Goal: Check status

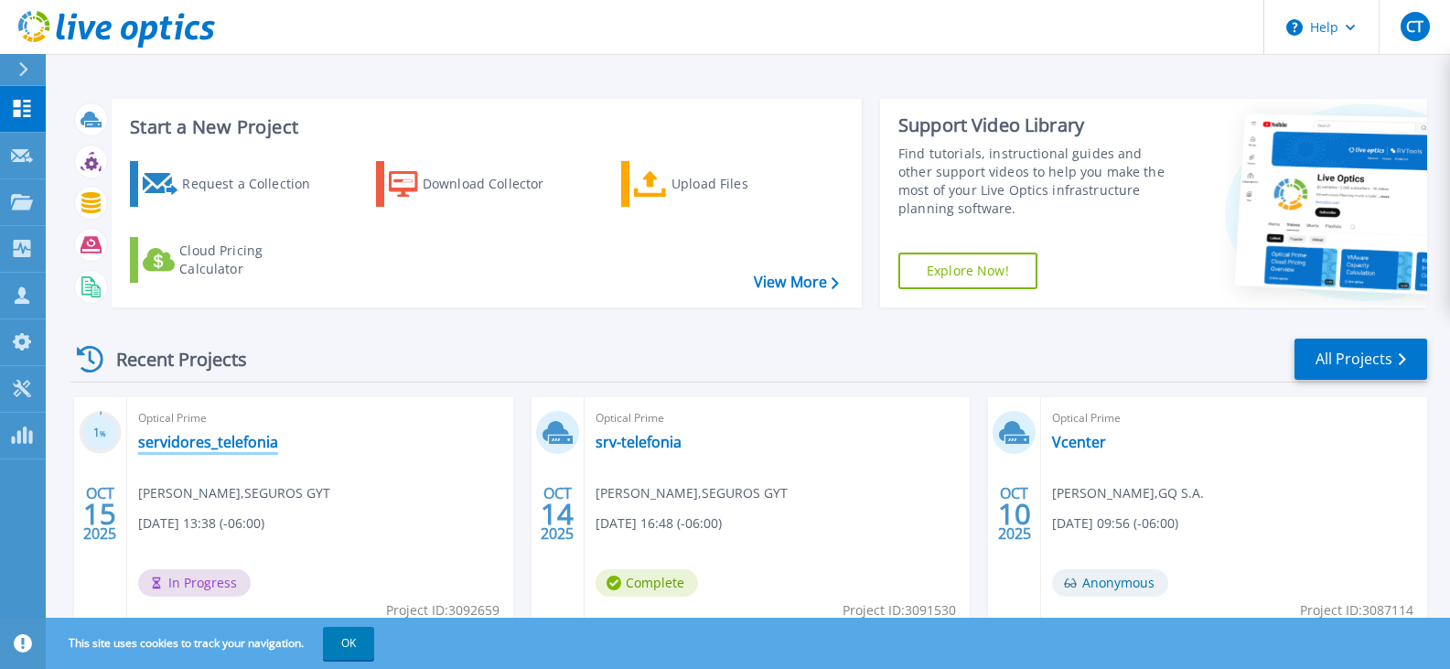
click at [244, 446] on link "servidores_telefonia" at bounding box center [208, 442] width 140 height 18
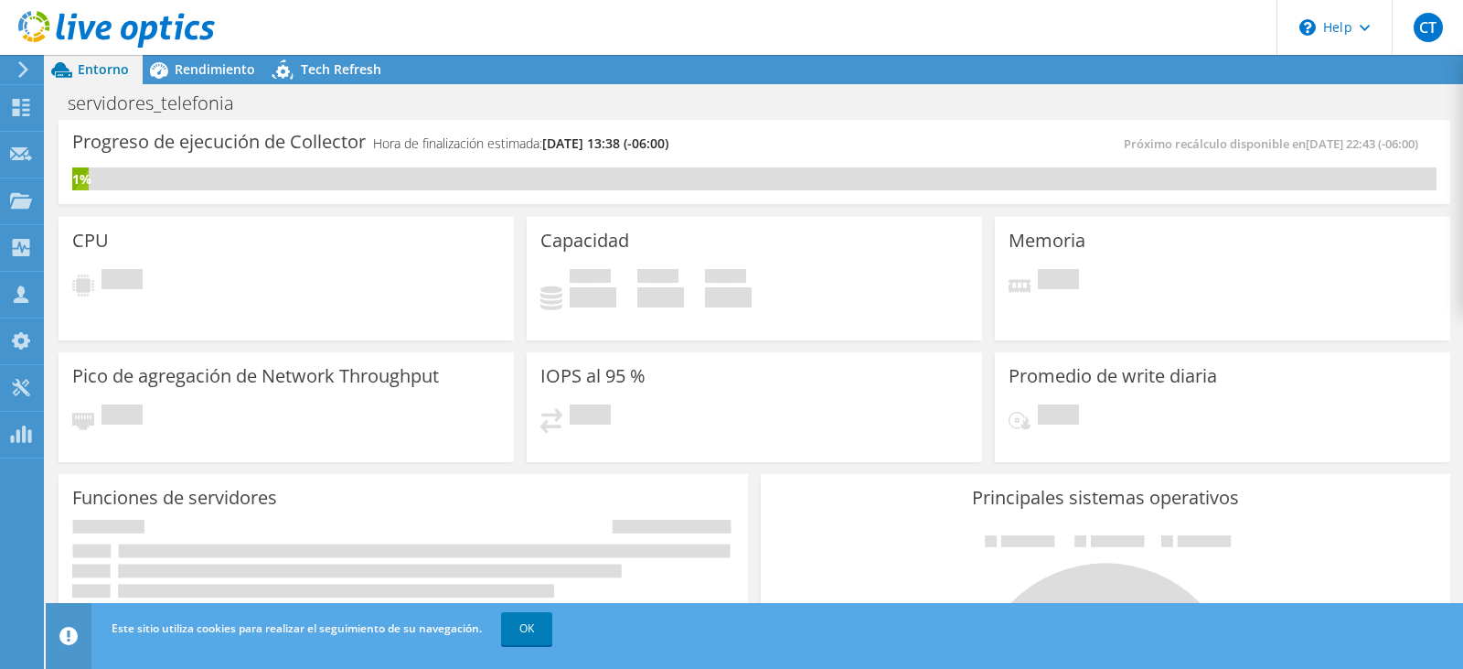
click at [756, 138] on div "Próximo recálculo disponible en [DATE] 22:43 (-06:00)" at bounding box center [1096, 144] width 682 height 21
click at [547, 638] on link "OK" at bounding box center [526, 628] width 51 height 33
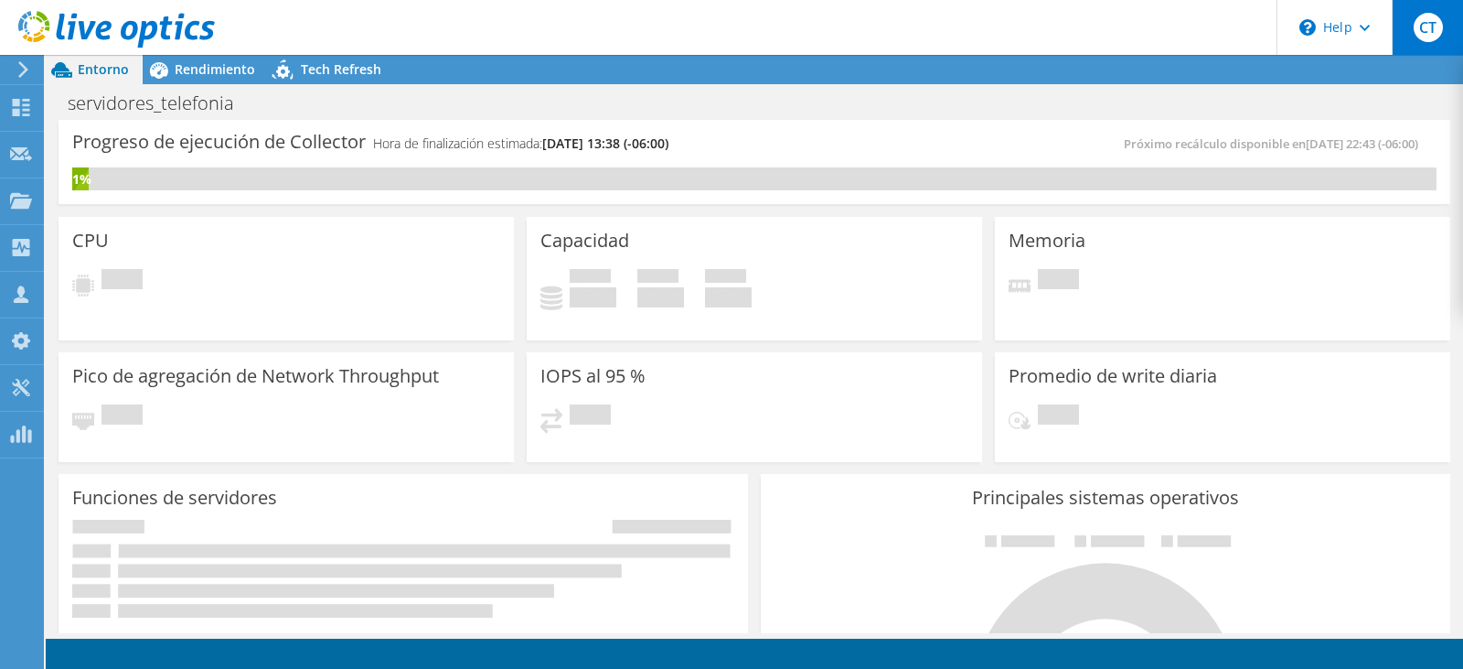
click at [1418, 20] on span "CT" at bounding box center [1428, 27] width 29 height 29
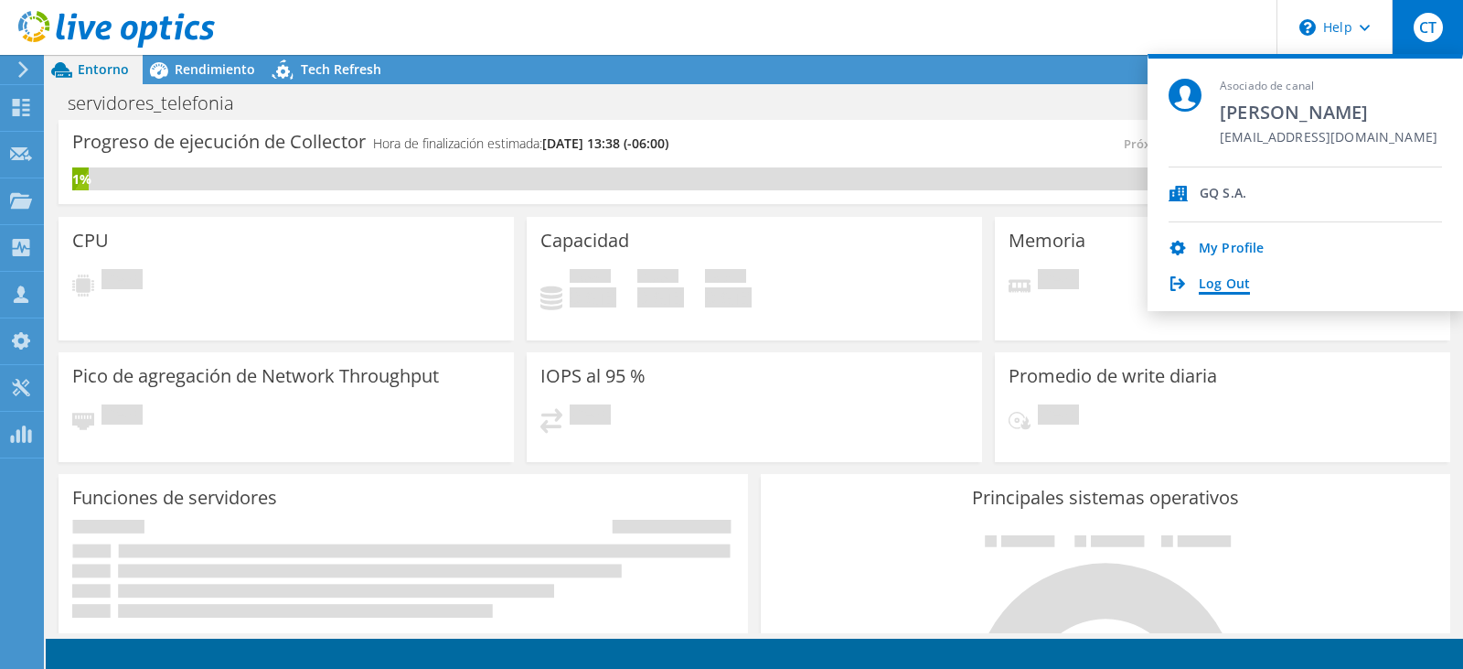
click at [1231, 289] on link "Log Out" at bounding box center [1224, 284] width 51 height 17
